Goal: Task Accomplishment & Management: Use online tool/utility

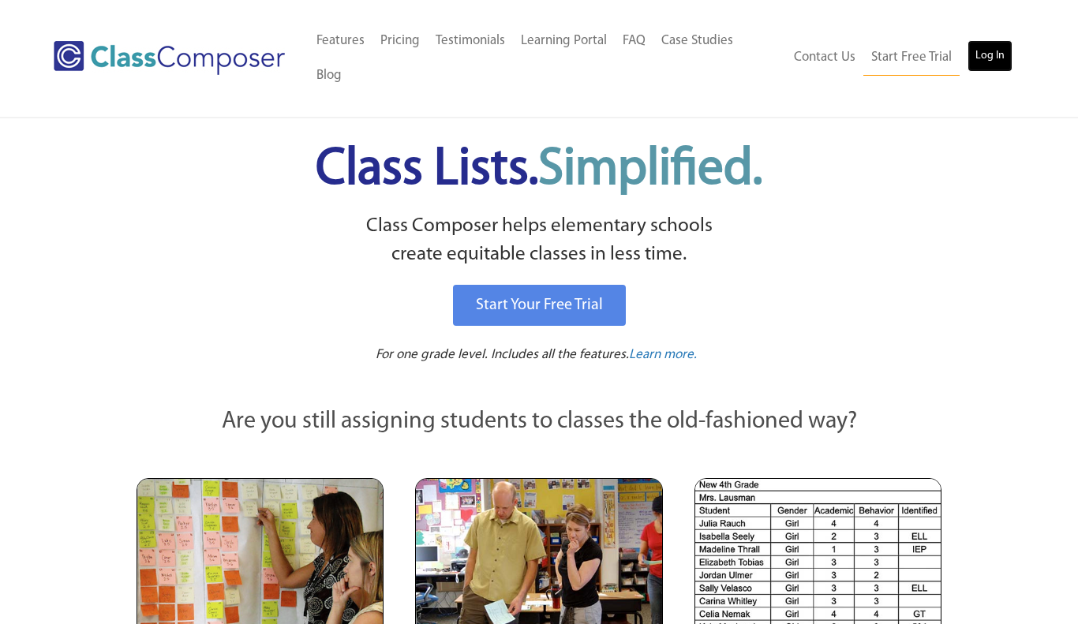
click at [1000, 40] on link "Log In" at bounding box center [989, 56] width 45 height 32
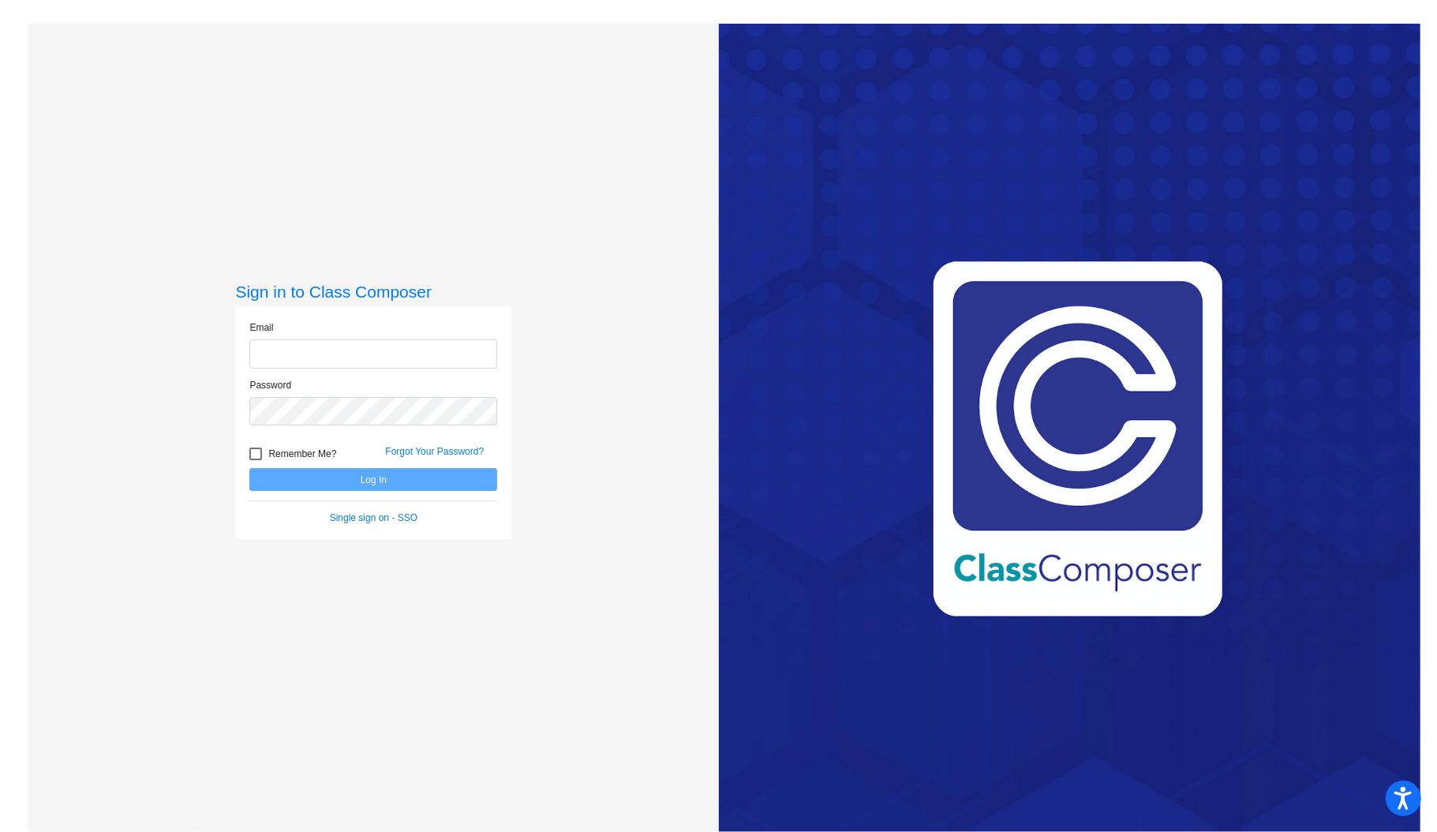
type input "naomi_baker@lkstevens.wednet.edu"
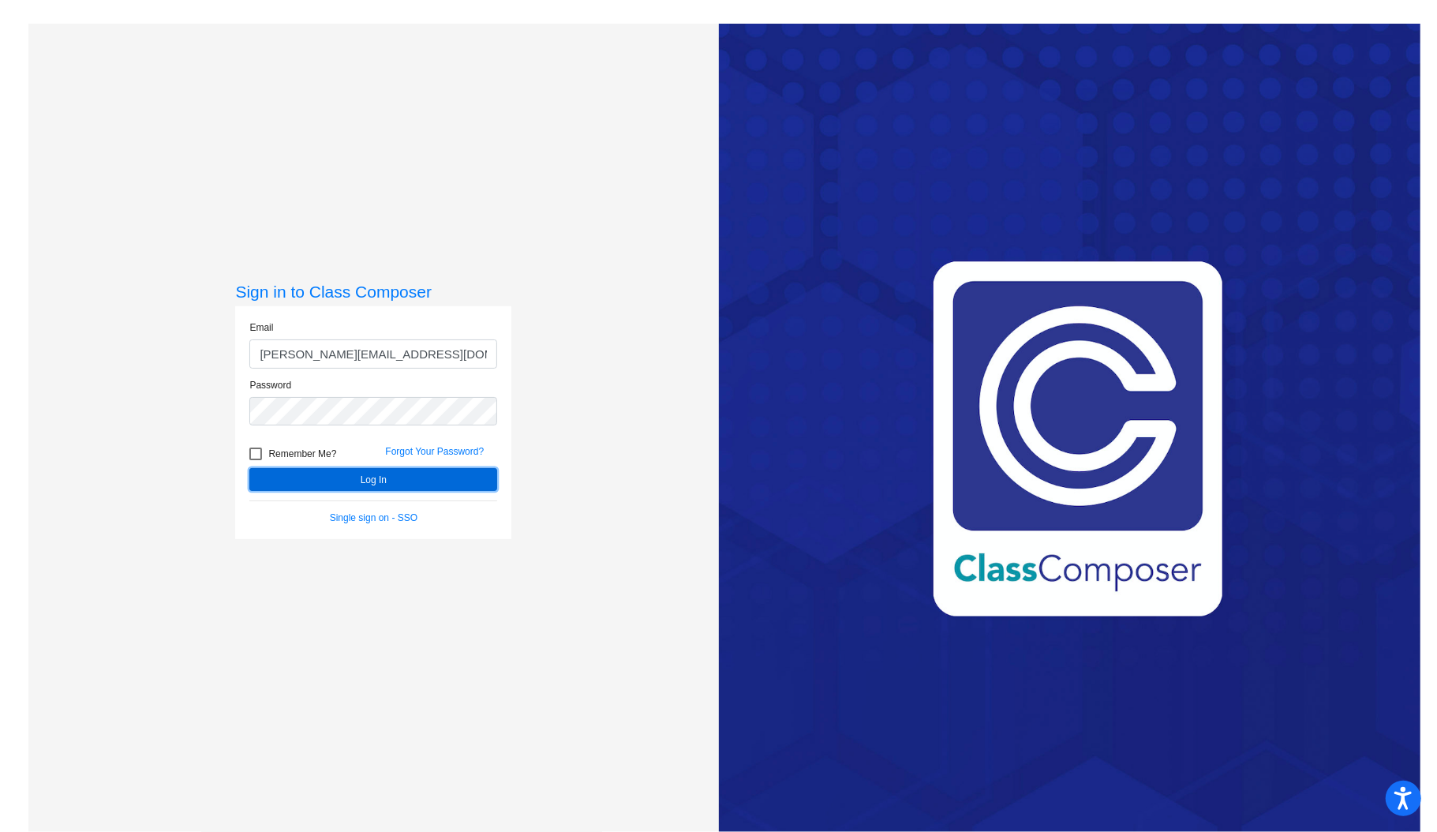
click at [372, 483] on button "Log In" at bounding box center [373, 479] width 248 height 23
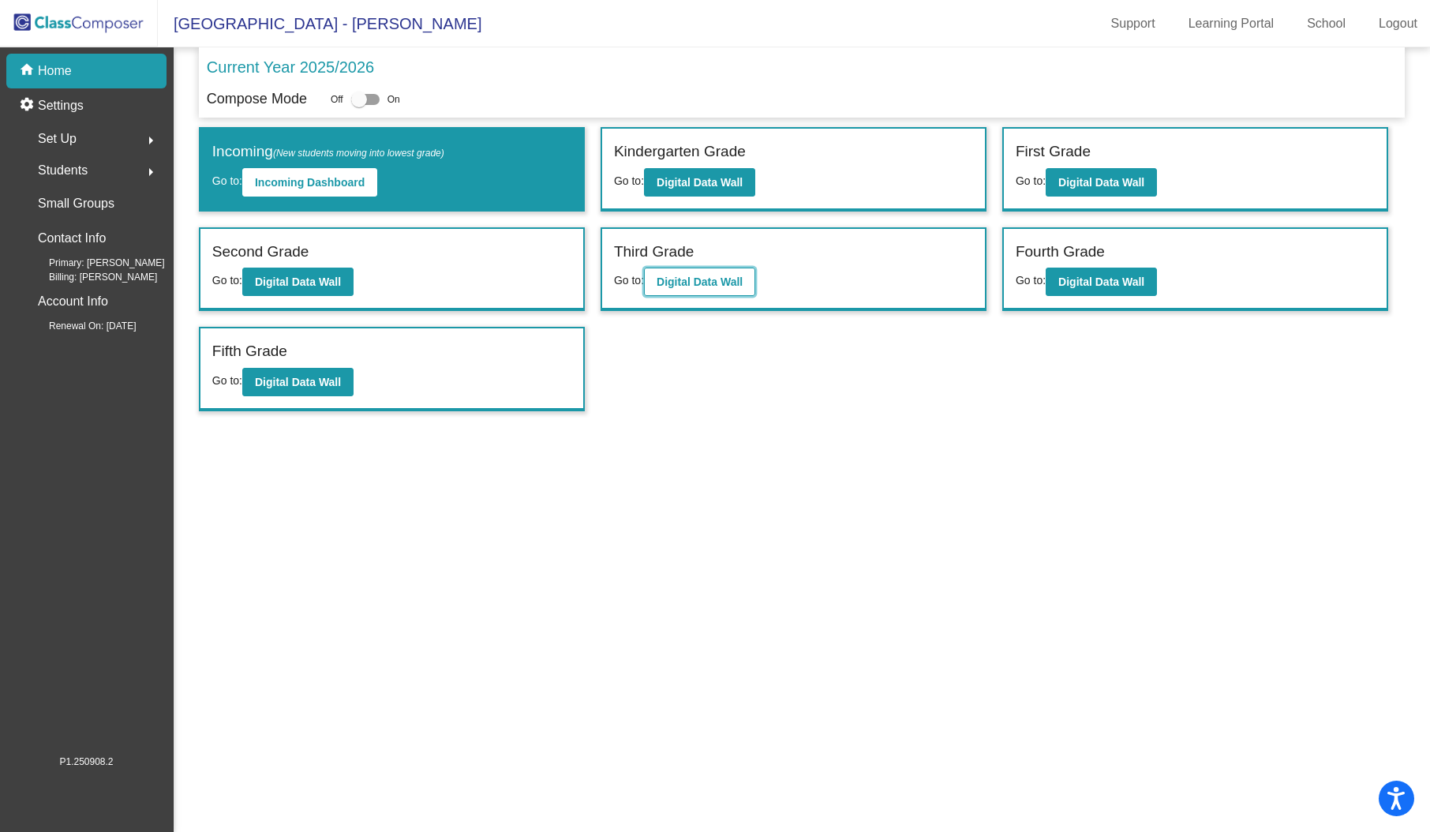
click at [709, 282] on b "Digital Data Wall" at bounding box center [700, 281] width 86 height 13
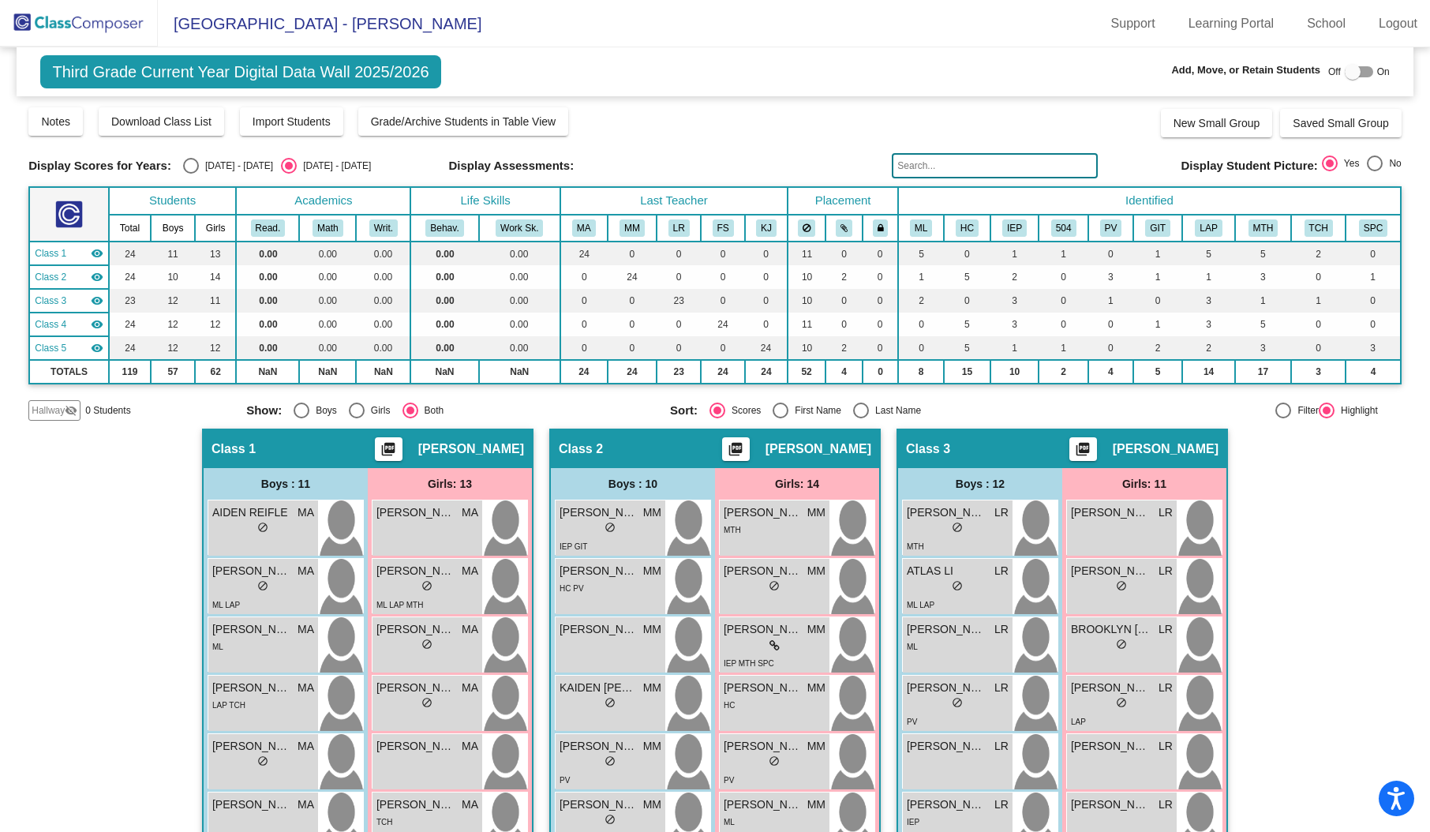
click at [183, 169] on div "Select an option" at bounding box center [191, 166] width 16 height 16
click at [190, 174] on input "2024 - 2025" at bounding box center [190, 174] width 1 height 1
radio input "true"
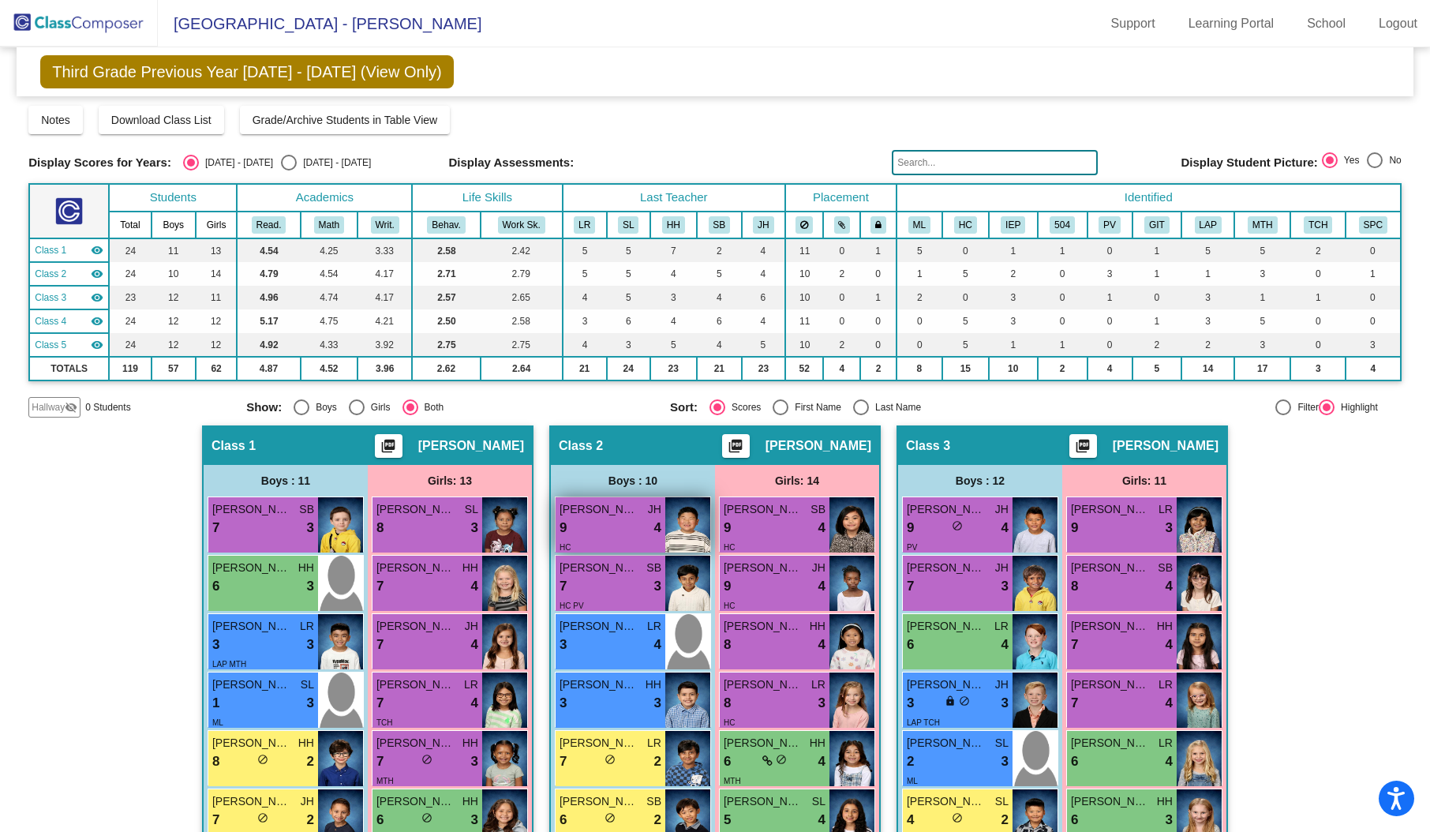
click at [690, 505] on img at bounding box center [687, 524] width 45 height 55
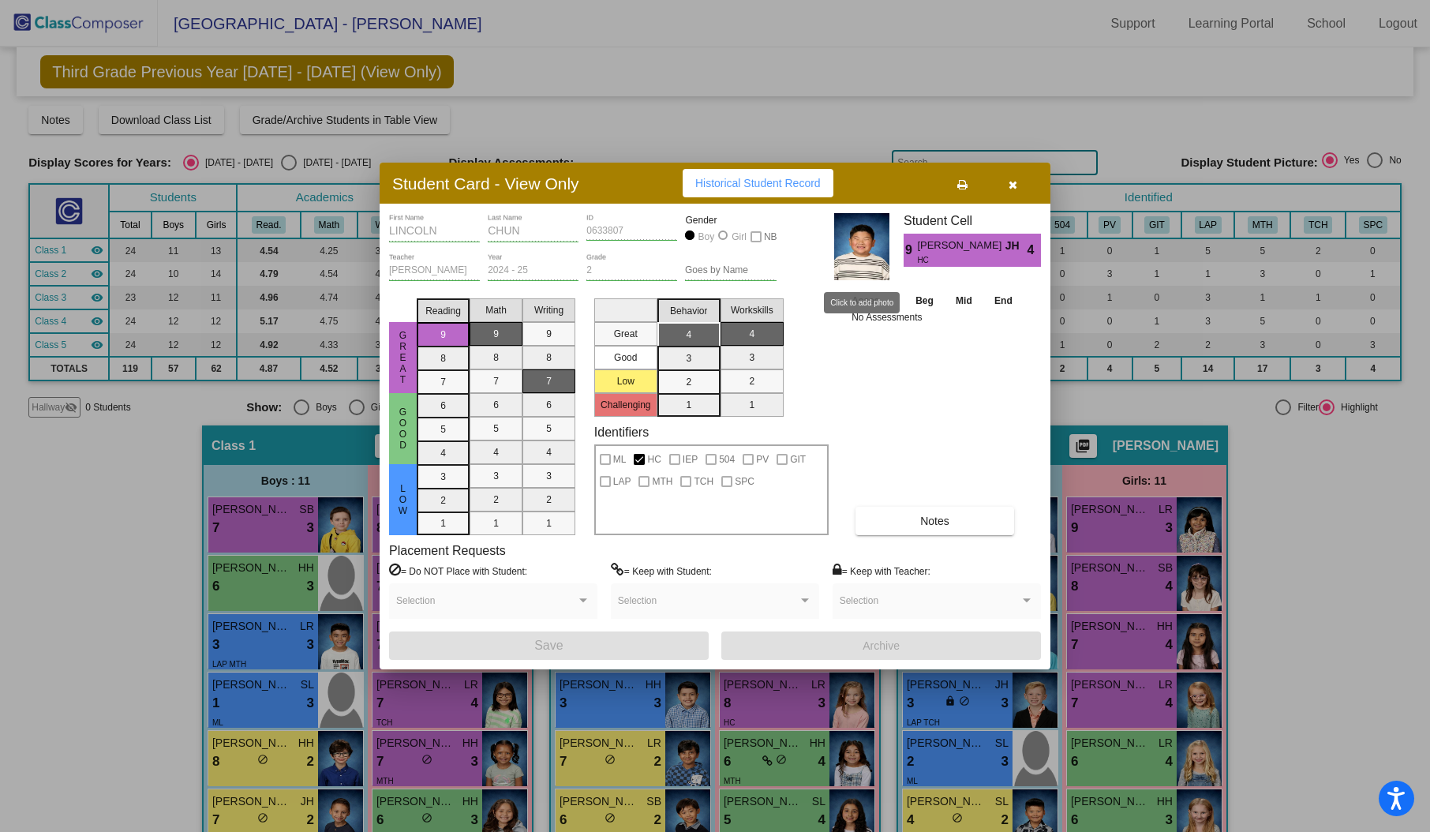
click at [873, 259] on img at bounding box center [861, 246] width 55 height 67
click at [1009, 185] on icon "button" at bounding box center [1013, 184] width 9 height 11
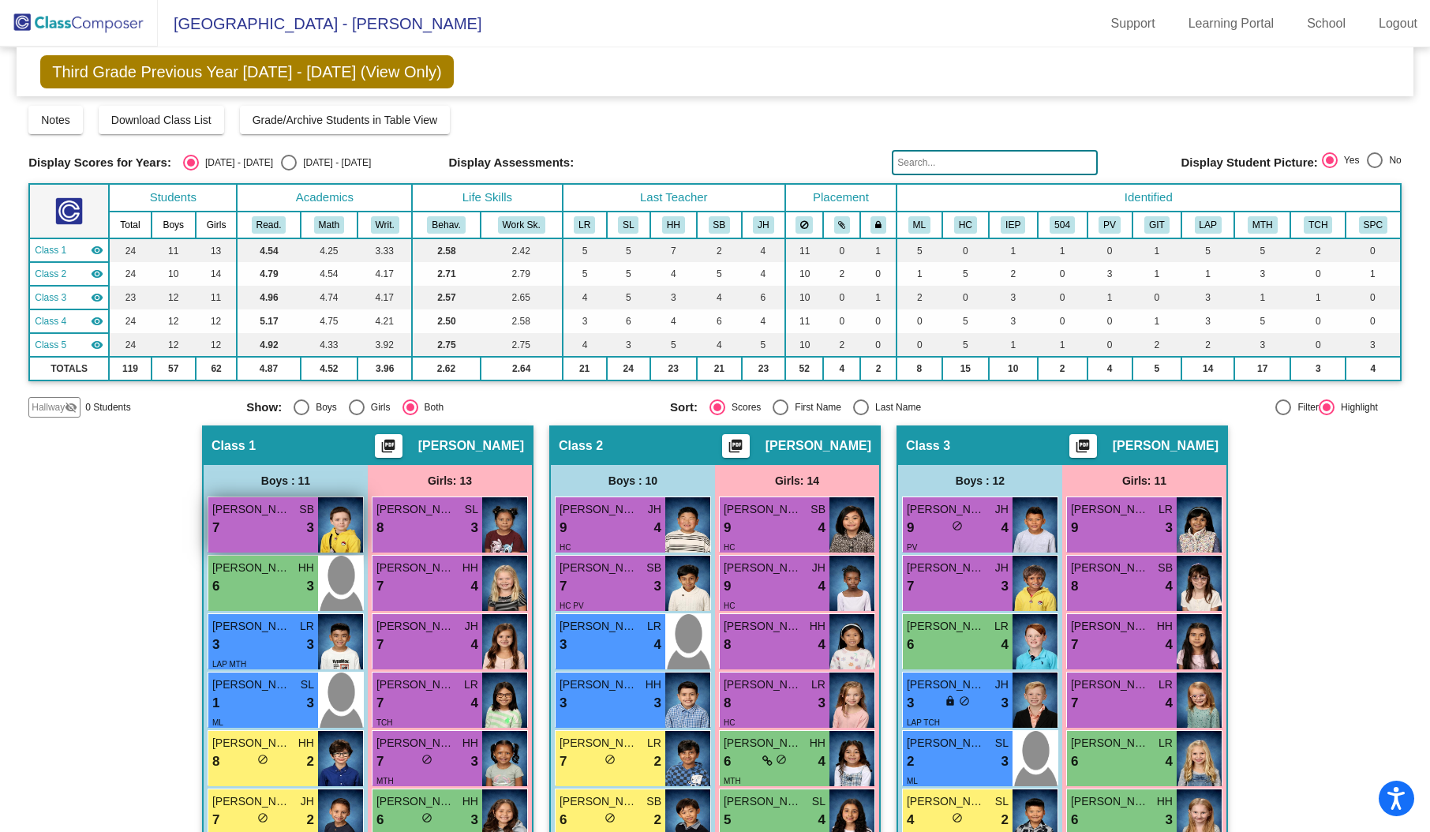
click at [331, 517] on img at bounding box center [340, 524] width 45 height 55
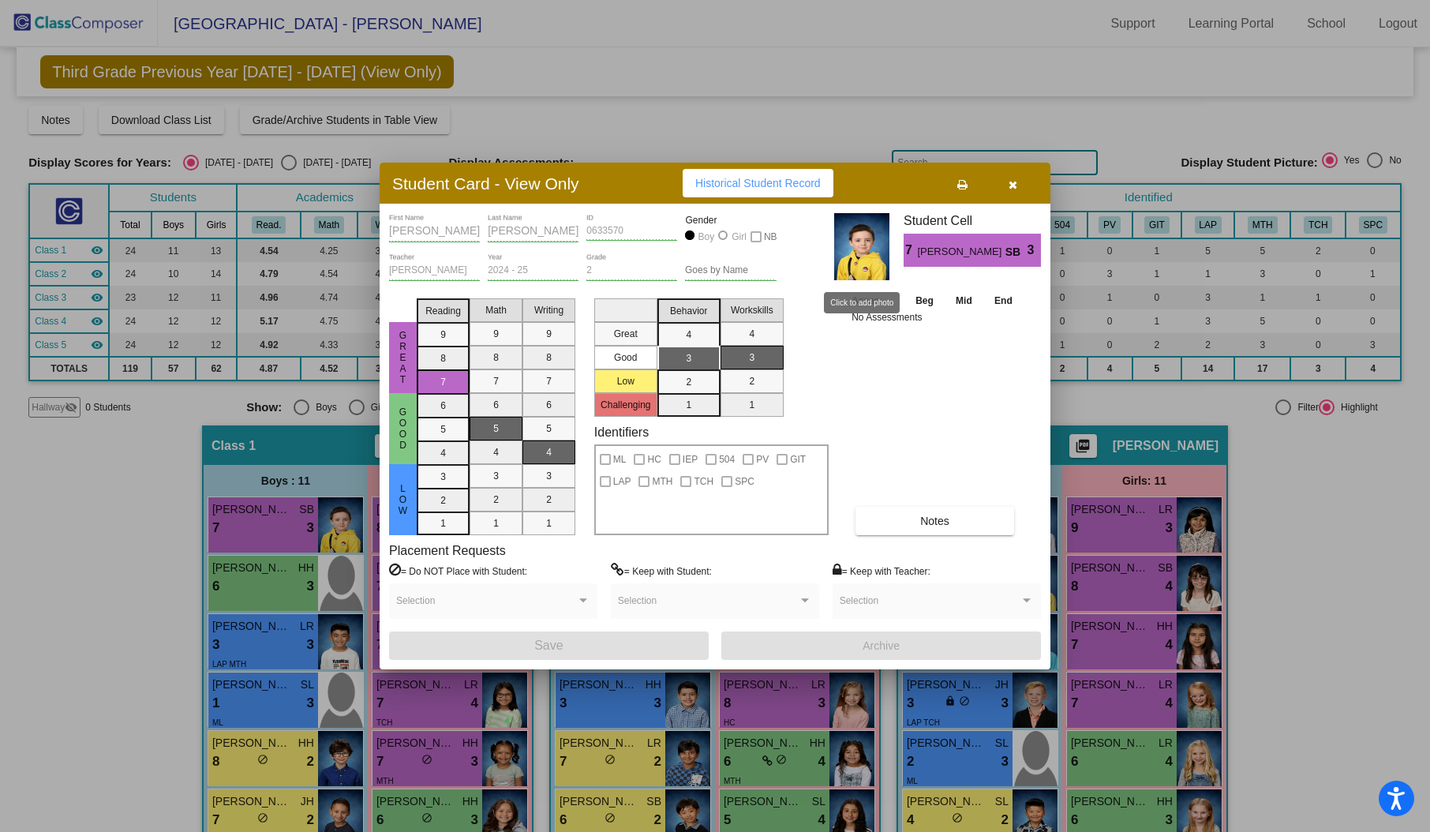
click at [848, 241] on img at bounding box center [861, 246] width 55 height 67
